Goal: Transaction & Acquisition: Purchase product/service

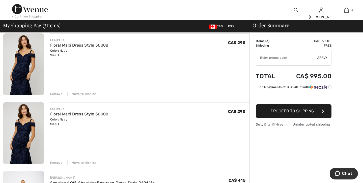
scroll to position [41, 0]
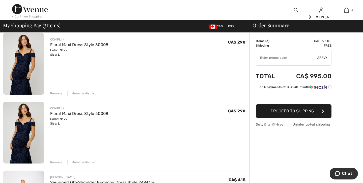
click at [58, 95] on div "Remove" at bounding box center [56, 93] width 12 height 5
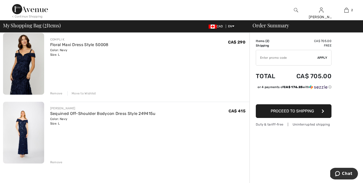
click at [18, 85] on img at bounding box center [23, 64] width 41 height 62
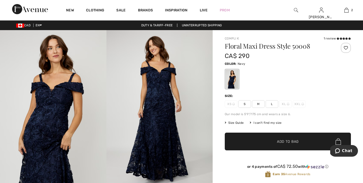
click at [169, 101] on img at bounding box center [160, 110] width 107 height 160
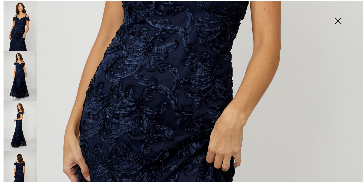
scroll to position [297, 0]
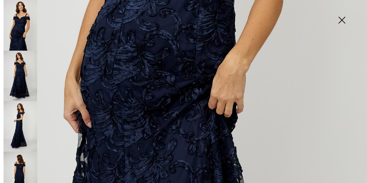
click at [22, 81] on img at bounding box center [21, 76] width 34 height 51
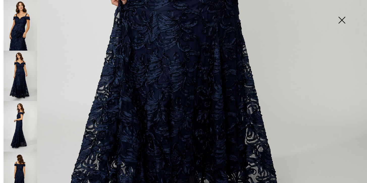
click at [19, 33] on img at bounding box center [21, 25] width 34 height 51
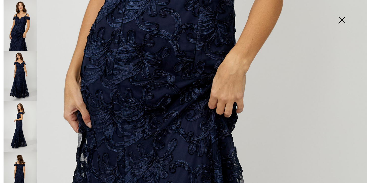
click at [342, 14] on img at bounding box center [341, 21] width 25 height 26
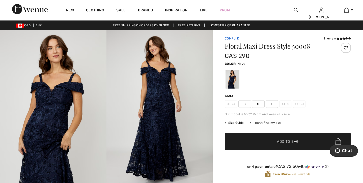
click at [238, 39] on link "Compli K" at bounding box center [232, 39] width 14 height 4
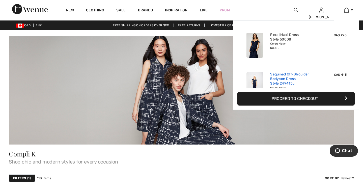
click at [289, 81] on link "Sequined Off-Shoulder Bodycon Dress Style 249415u" at bounding box center [295, 79] width 50 height 14
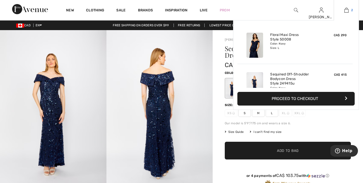
click at [346, 8] on img at bounding box center [347, 10] width 4 height 6
